Goal: Task Accomplishment & Management: Manage account settings

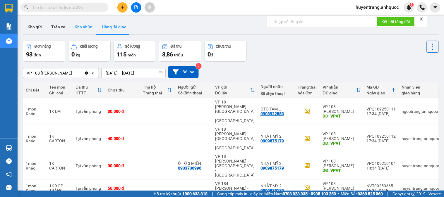
click at [89, 28] on button "Kho nhận" at bounding box center [83, 27] width 27 height 14
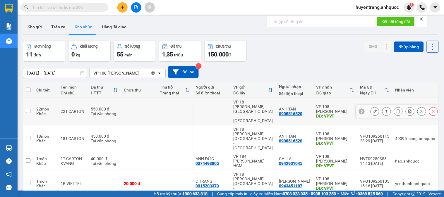
click at [183, 108] on td at bounding box center [175, 111] width 36 height 27
checkbox input "true"
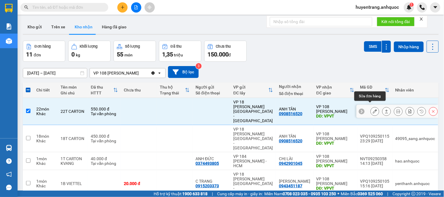
click at [373, 110] on icon at bounding box center [375, 112] width 4 height 4
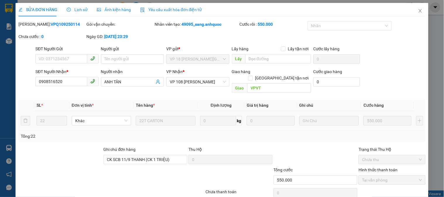
type input "0908516520"
type input "ANH TÂN"
type input "VPVT"
type input "CK SCB 11/9 THANH (CK 1 TRIỆU)"
type input "550.000"
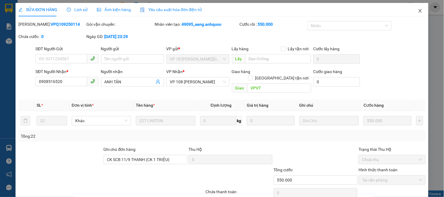
click at [413, 12] on span "Close" at bounding box center [420, 11] width 16 height 16
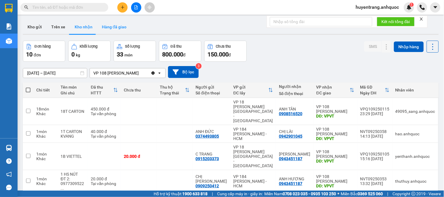
click at [114, 30] on button "Hàng đã giao" at bounding box center [114, 27] width 34 height 14
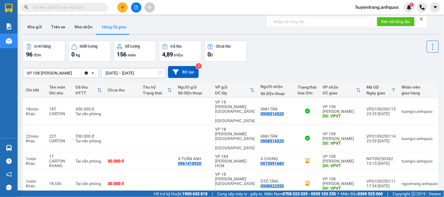
click at [97, 20] on button "Hàng đã giao" at bounding box center [114, 27] width 34 height 14
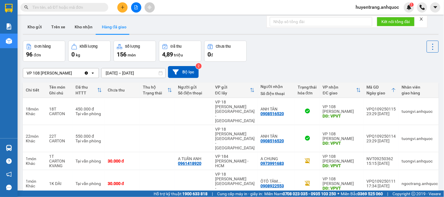
click at [97, 20] on button "Hàng đã giao" at bounding box center [114, 27] width 34 height 14
click at [37, 28] on button "Kho gửi" at bounding box center [35, 27] width 24 height 14
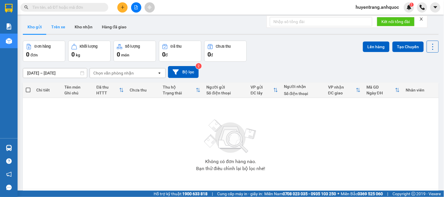
click at [53, 27] on button "Trên xe" at bounding box center [58, 27] width 23 height 14
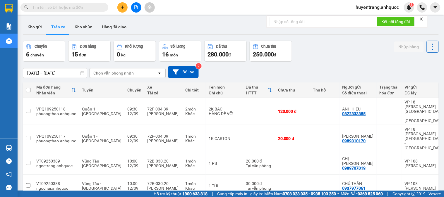
click at [80, 8] on input "text" at bounding box center [66, 7] width 69 height 6
click at [40, 26] on button "Kho gửi" at bounding box center [35, 27] width 24 height 14
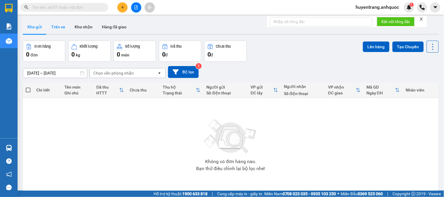
click at [59, 31] on button "Trên xe" at bounding box center [58, 27] width 23 height 14
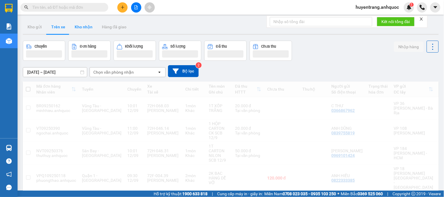
click at [81, 29] on button "Kho nhận" at bounding box center [83, 27] width 27 height 14
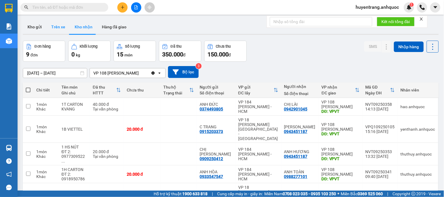
click at [62, 29] on button "Trên xe" at bounding box center [58, 27] width 23 height 14
type input "[DATE] – [DATE]"
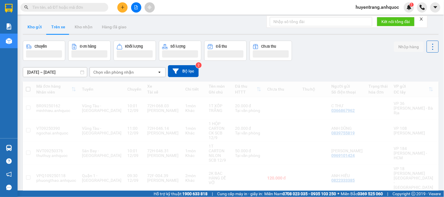
click at [42, 29] on button "Kho gửi" at bounding box center [35, 27] width 24 height 14
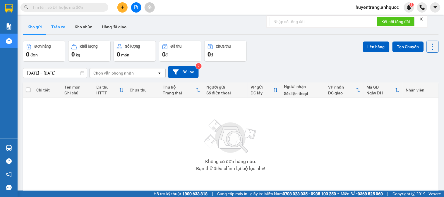
click at [56, 27] on button "Trên xe" at bounding box center [58, 27] width 23 height 14
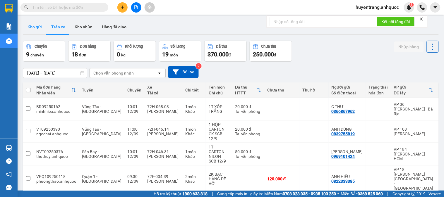
click at [39, 28] on button "Kho gửi" at bounding box center [35, 27] width 24 height 14
